Goal: Task Accomplishment & Management: Use online tool/utility

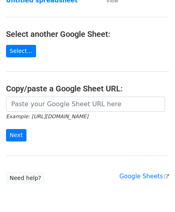
scroll to position [71, 0]
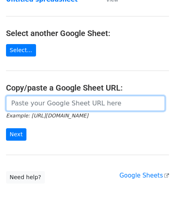
click at [62, 106] on input "url" at bounding box center [85, 103] width 159 height 15
paste input "[URL][DOMAIN_NAME]"
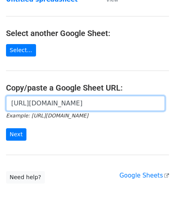
scroll to position [0, 174]
type input "[URL][DOMAIN_NAME]"
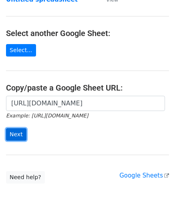
click at [10, 134] on input "Next" at bounding box center [16, 134] width 20 height 12
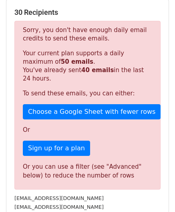
scroll to position [122, 0]
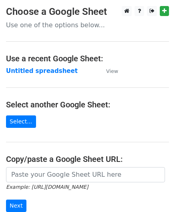
scroll to position [78, 0]
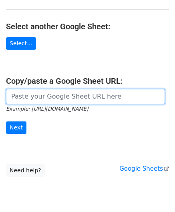
click at [70, 93] on input "url" at bounding box center [85, 96] width 159 height 15
paste input "https://docs.google.com/spreadsheets/d/1-uM6lk6e35mUDb9Zy-uhCtBoIBBwoRHfcFBPjI2…"
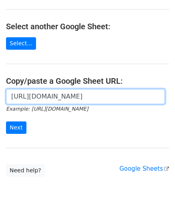
scroll to position [0, 174]
type input "https://docs.google.com/spreadsheets/d/1-uM6lk6e35mUDb9Zy-uhCtBoIBBwoRHfcFBPjI2…"
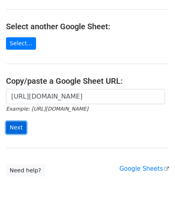
click at [16, 125] on input "Next" at bounding box center [16, 127] width 20 height 12
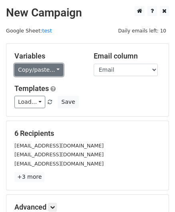
click at [49, 66] on link "Copy/paste..." at bounding box center [38, 70] width 49 height 12
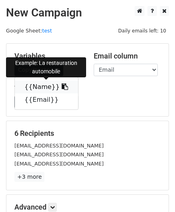
click at [50, 83] on link "{{Name}}" at bounding box center [46, 87] width 63 height 13
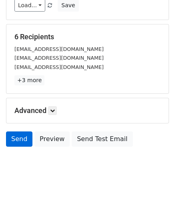
scroll to position [98, 0]
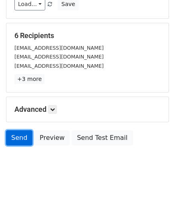
click at [12, 135] on link "Send" at bounding box center [19, 137] width 26 height 15
click at [24, 139] on link "Send" at bounding box center [19, 137] width 26 height 15
